Goal: Information Seeking & Learning: Learn about a topic

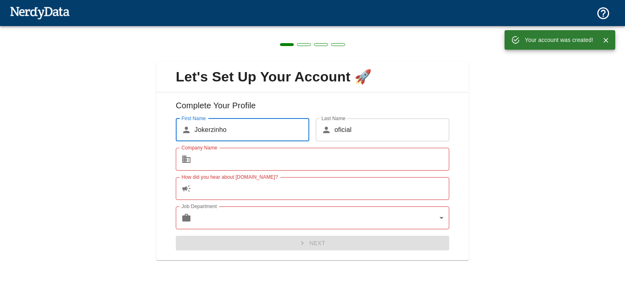
scroll to position [3, 0]
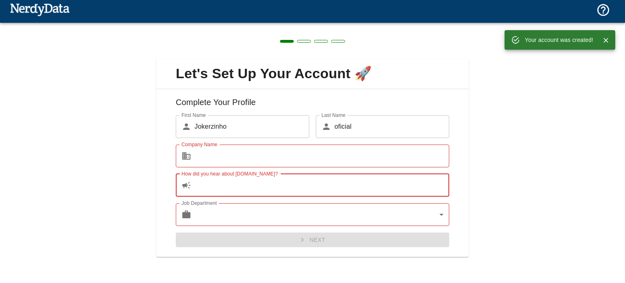
click at [280, 188] on input "How did you hear about [DOMAIN_NAME]?" at bounding box center [321, 185] width 255 height 23
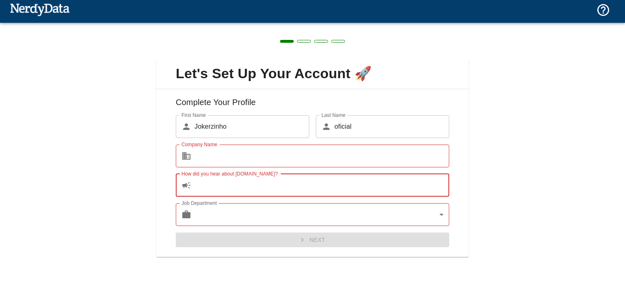
click at [327, 168] on div "How did you hear about [DOMAIN_NAME]? ​ How did you hear about [DOMAIN_NAME]?" at bounding box center [309, 181] width 280 height 29
click at [425, 28] on body "Technologies Domains Pricing Products Create a Report Create a list of websites…" at bounding box center [312, 14] width 625 height 28
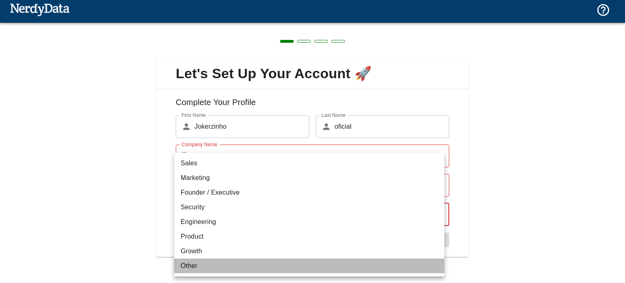
click at [306, 268] on li "Other" at bounding box center [309, 265] width 270 height 15
type input "other"
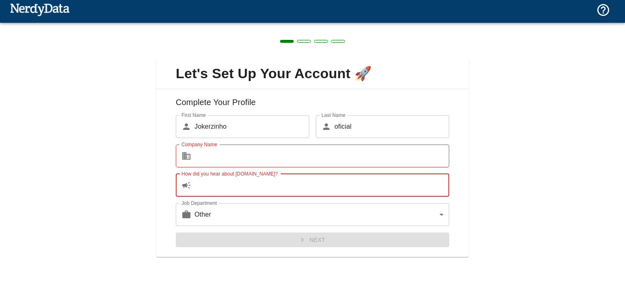
click at [308, 189] on input "How did you hear about [DOMAIN_NAME]?" at bounding box center [321, 185] width 255 height 23
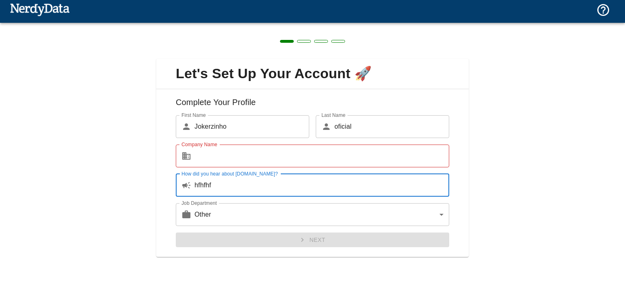
type input "hfhfhf"
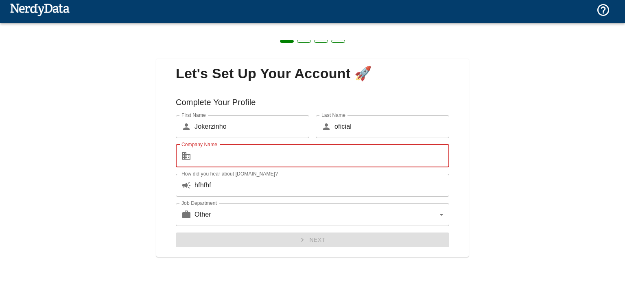
click at [309, 157] on input "Company Name" at bounding box center [321, 155] width 255 height 23
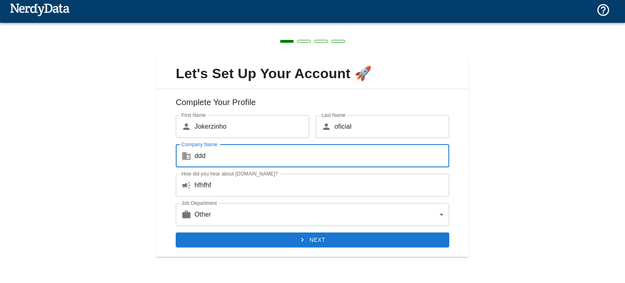
type input "ddd"
click at [301, 243] on icon "submit" at bounding box center [302, 240] width 8 height 8
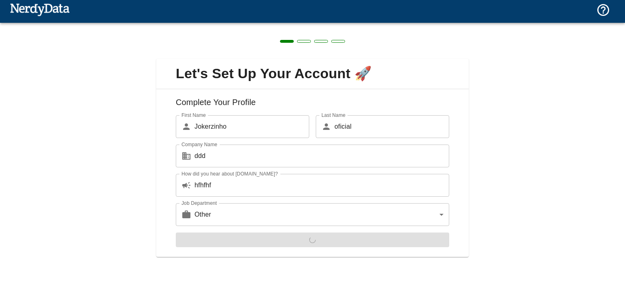
scroll to position [0, 0]
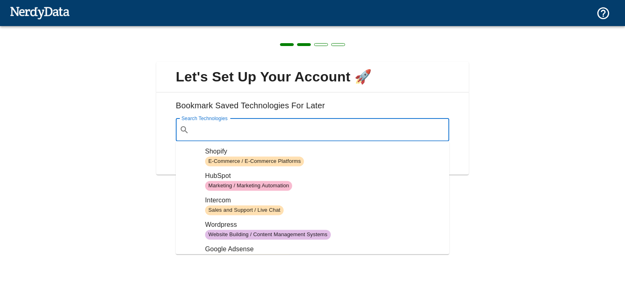
click at [302, 126] on input "Search Technologies" at bounding box center [318, 129] width 253 height 15
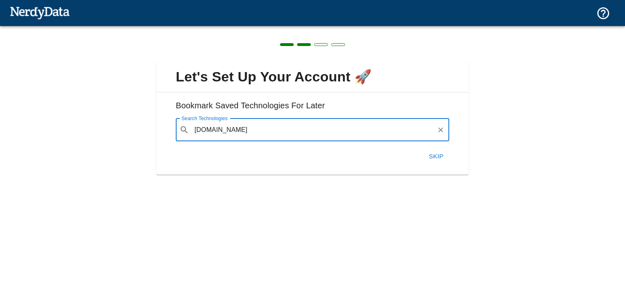
type input "[DOMAIN_NAME]"
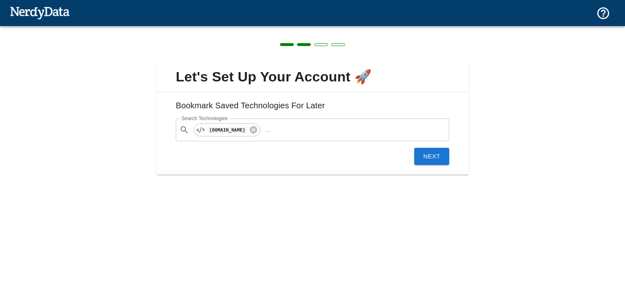
click at [437, 157] on button "Next" at bounding box center [431, 156] width 35 height 17
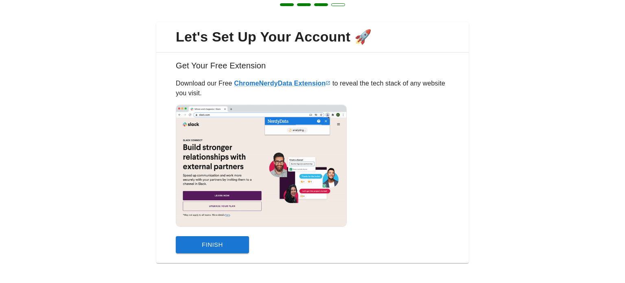
scroll to position [46, 0]
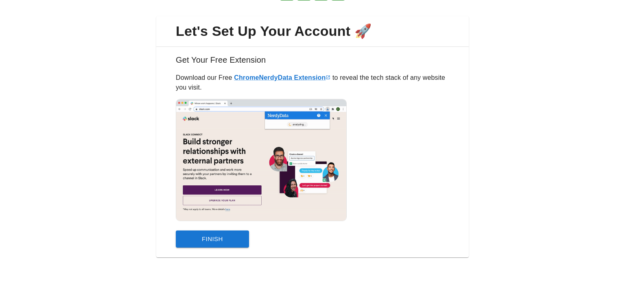
click at [220, 235] on button "Finish" at bounding box center [212, 238] width 73 height 17
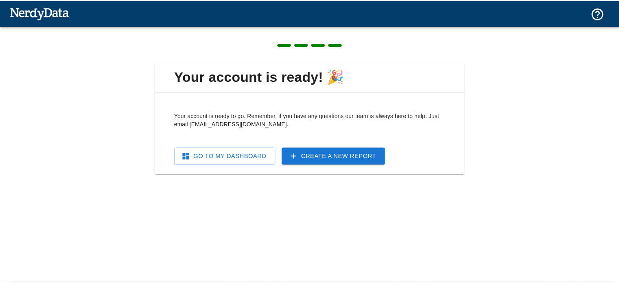
scroll to position [0, 0]
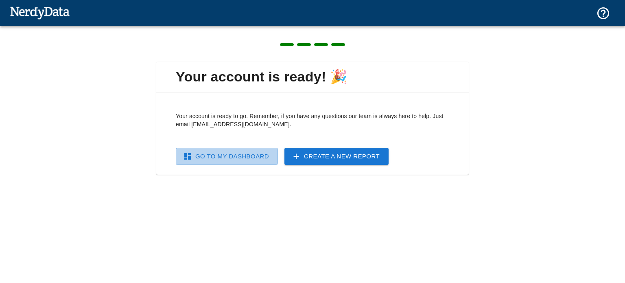
click at [255, 160] on link "Go To My Dashboard" at bounding box center [227, 156] width 102 height 17
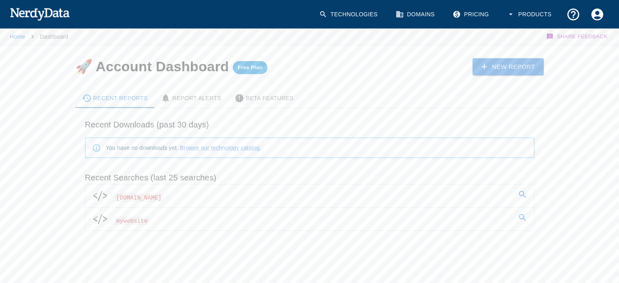
click at [338, 16] on link "Technologies" at bounding box center [349, 14] width 70 height 24
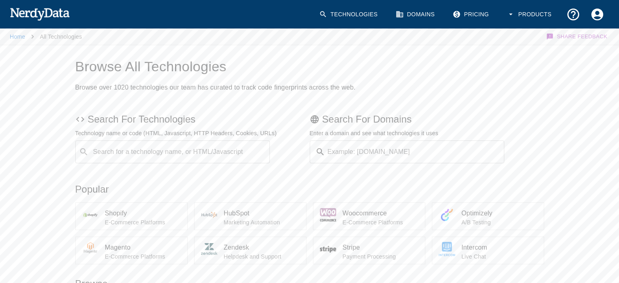
click at [341, 151] on input "Example: [DOMAIN_NAME]" at bounding box center [416, 151] width 176 height 23
type input "[DOMAIN_NAME]"
click at [475, 153] on button "Submit" at bounding box center [477, 152] width 41 height 13
click at [382, 155] on input "Domain Search" at bounding box center [416, 151] width 176 height 23
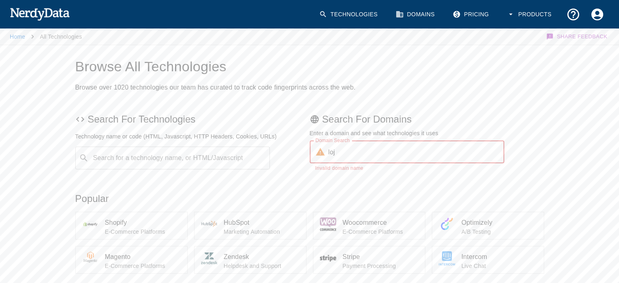
type input "loja"
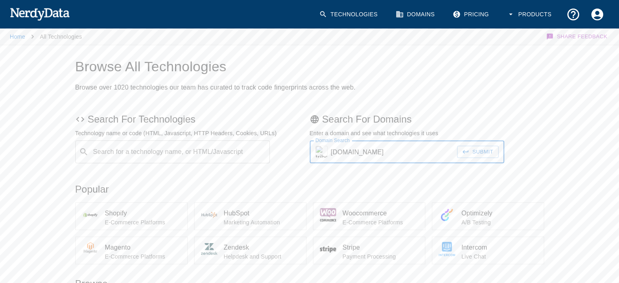
click at [417, 160] on input "[DOMAIN_NAME]" at bounding box center [394, 151] width 127 height 23
type input "[DOMAIN_NAME]"
click at [457, 146] on button "Submit" at bounding box center [477, 152] width 41 height 13
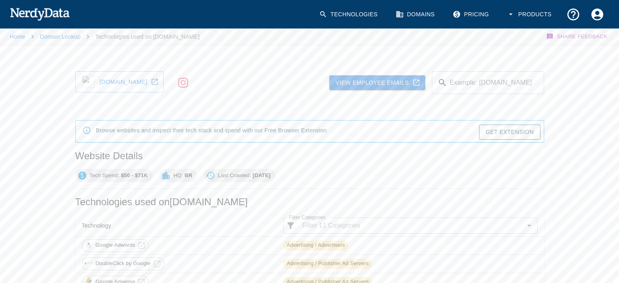
click at [424, 18] on link "Domains" at bounding box center [416, 14] width 50 height 24
